Goal: Task Accomplishment & Management: Use online tool/utility

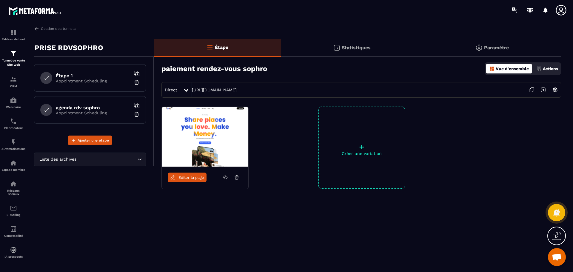
scroll to position [603, 0]
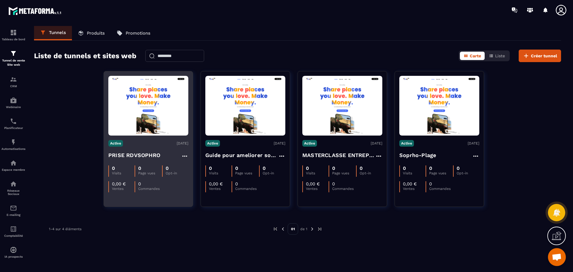
click at [122, 119] on img at bounding box center [148, 106] width 80 height 56
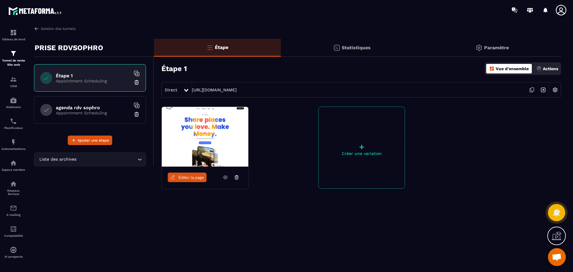
click at [101, 107] on h6 "agenda rdv sophro" at bounding box center [93, 108] width 75 height 6
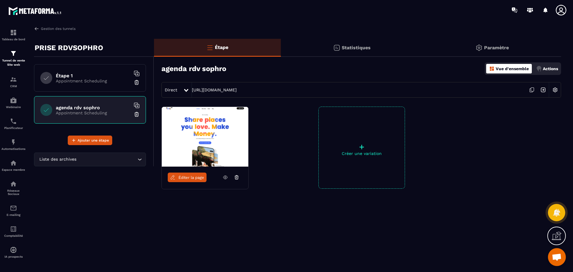
click at [88, 81] on p "Appointment Scheduling" at bounding box center [93, 80] width 75 height 5
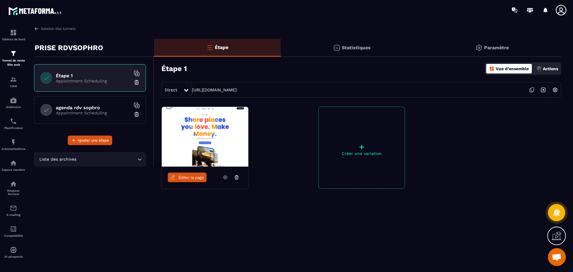
click at [88, 110] on p "Appointment Scheduling" at bounding box center [93, 112] width 75 height 5
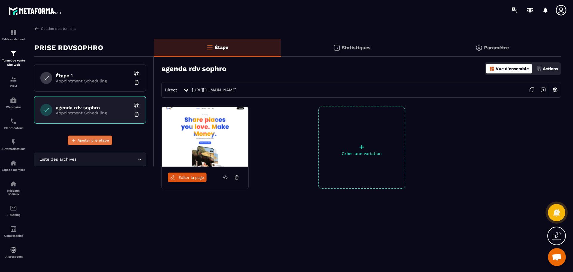
click at [90, 141] on span "Ajouter une étape" at bounding box center [93, 140] width 31 height 6
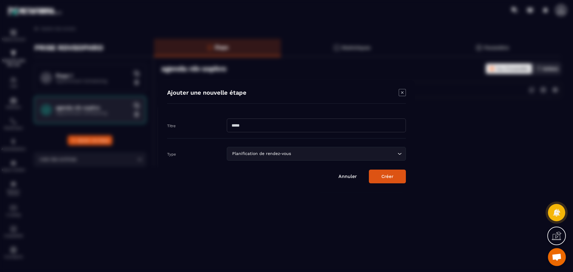
click at [297, 120] on input "Modal window" at bounding box center [316, 125] width 179 height 14
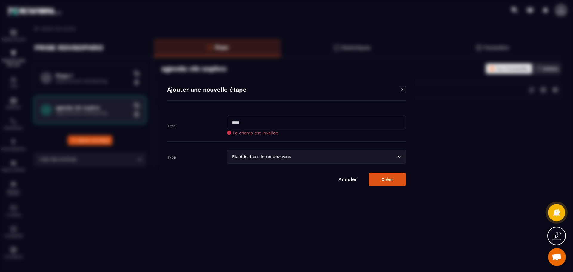
click at [246, 235] on div "Modal window" at bounding box center [286, 136] width 573 height 272
click at [166, 182] on div "Ajouter une nouvelle étape Titre Le champ est invalide Type Planification de re…" at bounding box center [286, 136] width 257 height 118
click at [405, 87] on icon "Modal window" at bounding box center [402, 89] width 7 height 7
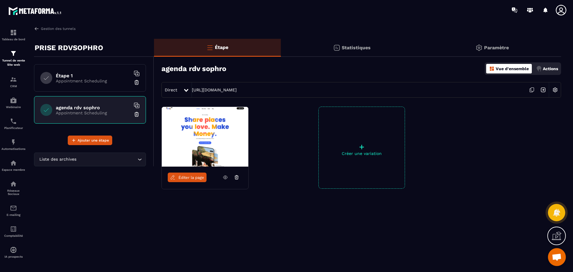
click at [106, 112] on p "Appointment Scheduling" at bounding box center [93, 112] width 75 height 5
click at [195, 179] on span "Éditer la page" at bounding box center [191, 177] width 26 height 4
